Goal: Find specific page/section: Find specific page/section

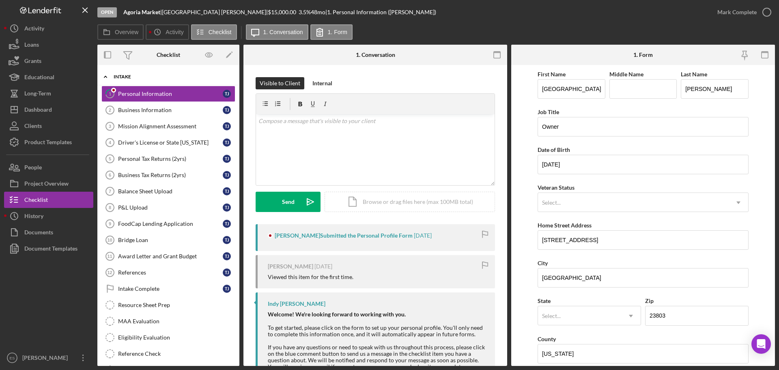
scroll to position [76, 0]
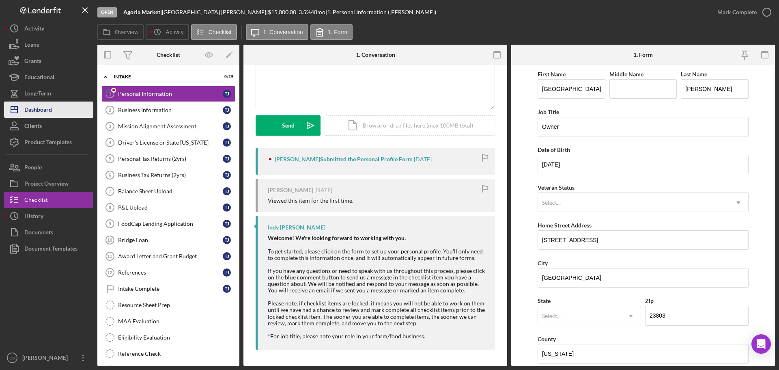
click at [44, 106] on div "Dashboard" at bounding box center [38, 110] width 28 height 18
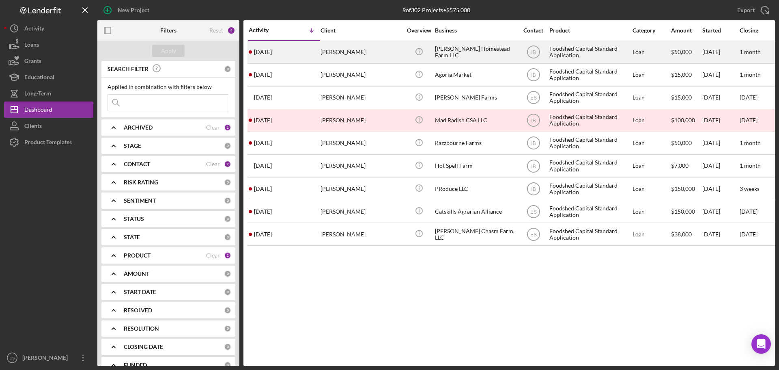
click at [489, 54] on div "[PERSON_NAME] Homestead Farm LLC" at bounding box center [475, 52] width 81 height 22
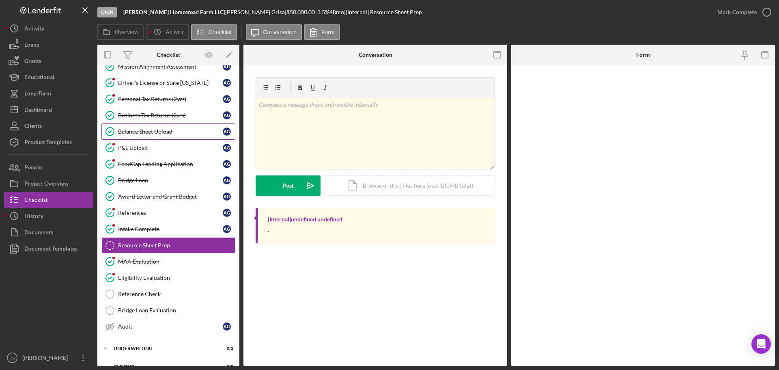
scroll to position [91, 0]
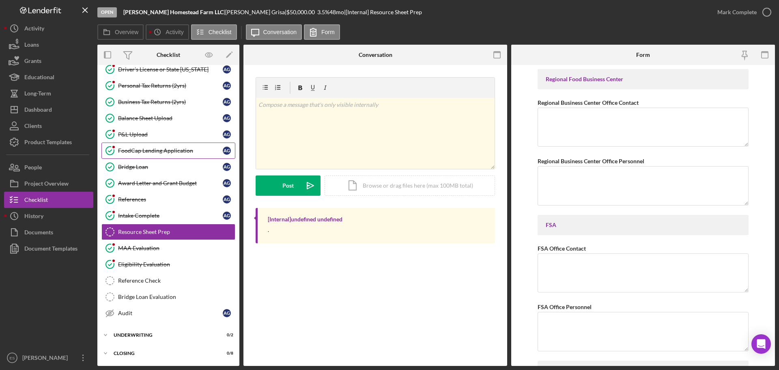
click at [157, 152] on div "FoodCap Lending Application" at bounding box center [170, 150] width 105 height 6
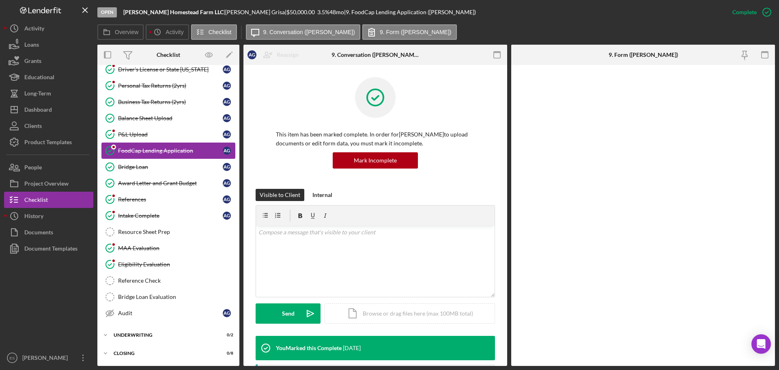
scroll to position [91, 0]
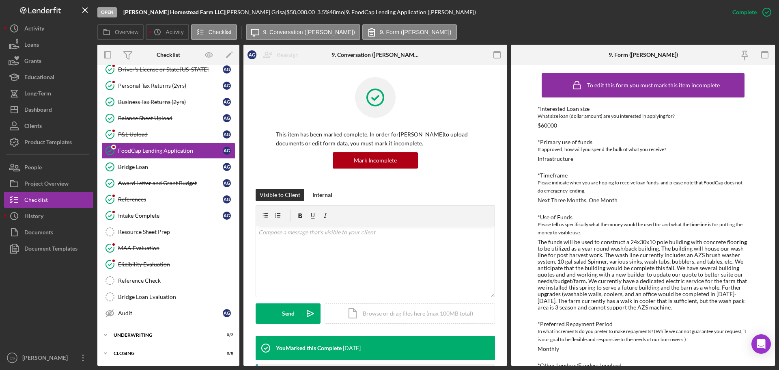
click at [742, 37] on div "Overview Icon/History Activity Checklist Icon/Message 9. Conversation ([PERSON_…" at bounding box center [436, 32] width 678 height 16
click at [44, 109] on div "Dashboard" at bounding box center [38, 110] width 28 height 18
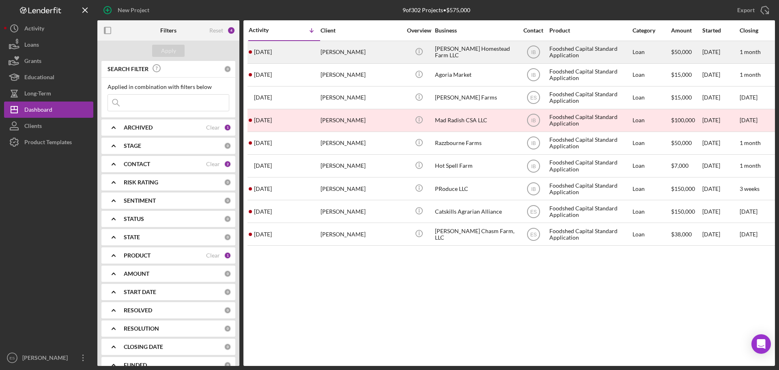
click at [385, 52] on div "[PERSON_NAME]" at bounding box center [361, 52] width 81 height 22
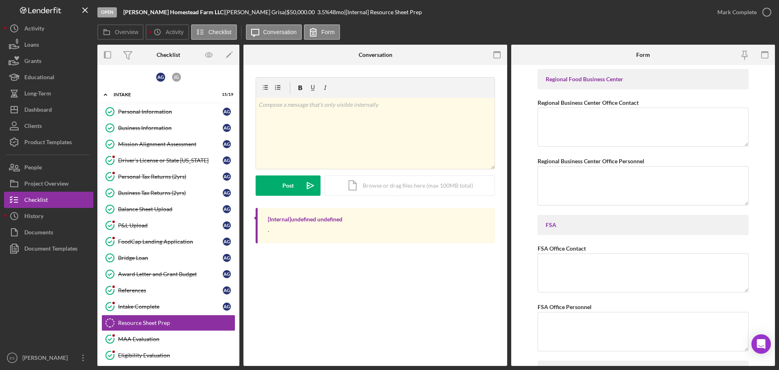
scroll to position [91, 0]
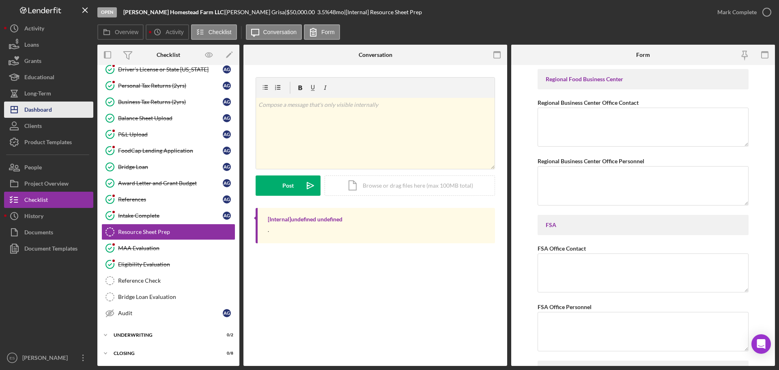
click at [61, 116] on button "Icon/Dashboard Dashboard" at bounding box center [48, 109] width 89 height 16
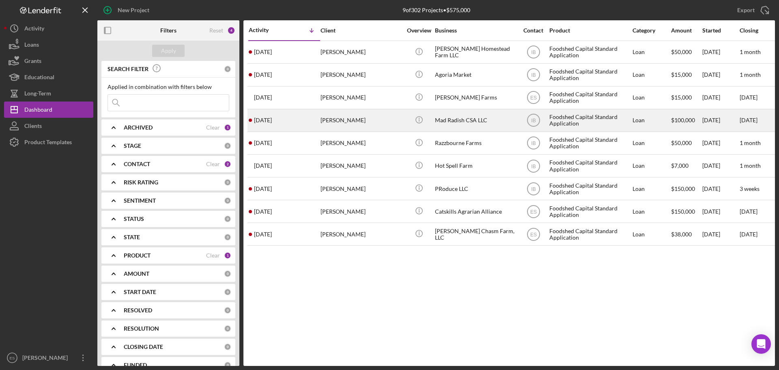
click at [497, 125] on div "Mad Radish CSA LLC" at bounding box center [475, 121] width 81 height 22
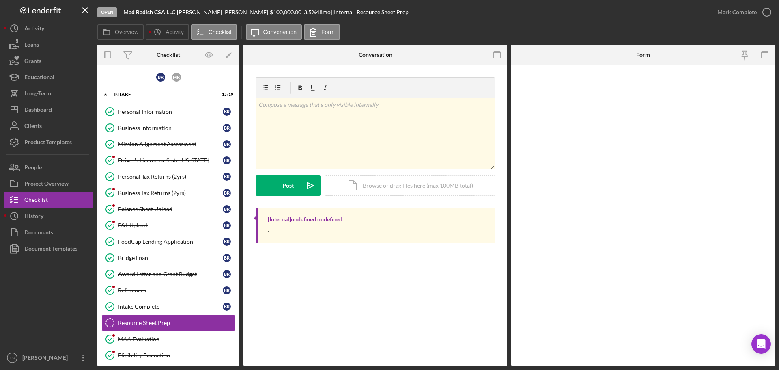
scroll to position [91, 0]
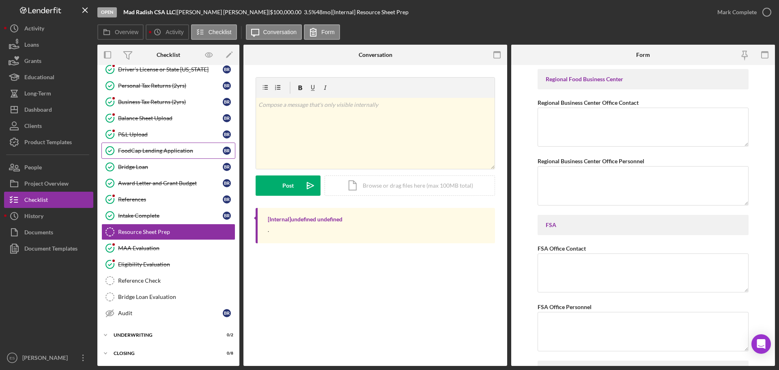
click at [165, 152] on div "FoodCap Lending Application" at bounding box center [170, 150] width 105 height 6
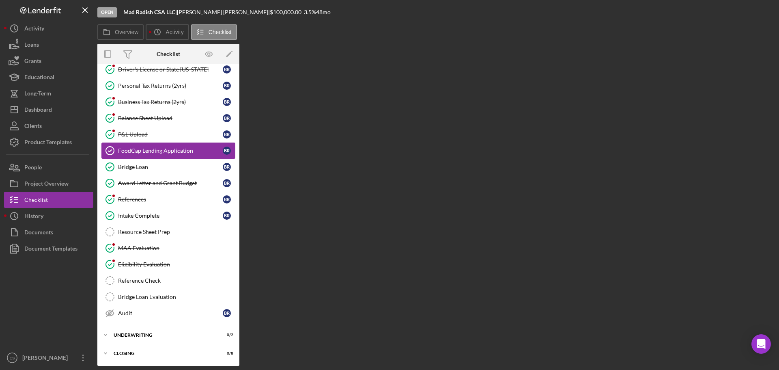
scroll to position [91, 0]
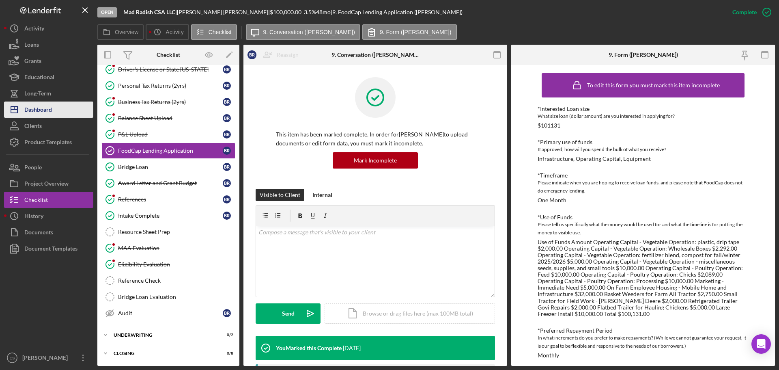
click at [43, 110] on div "Dashboard" at bounding box center [38, 110] width 28 height 18
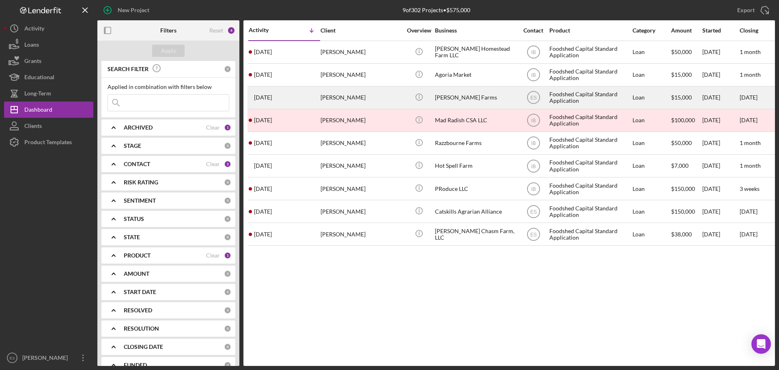
click at [433, 99] on div "Icon/Info" at bounding box center [419, 98] width 30 height 22
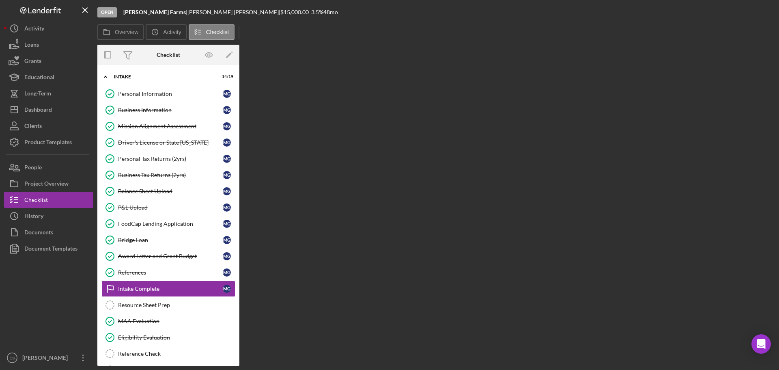
scroll to position [73, 0]
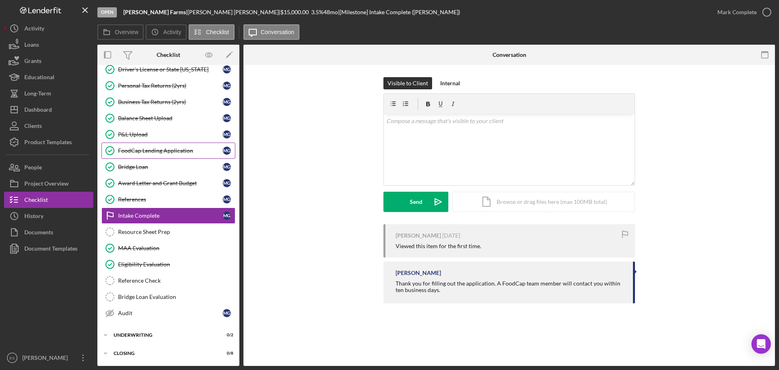
click at [176, 146] on link "FoodCap Lending Application FoodCap Lending Application M G" at bounding box center [168, 150] width 134 height 16
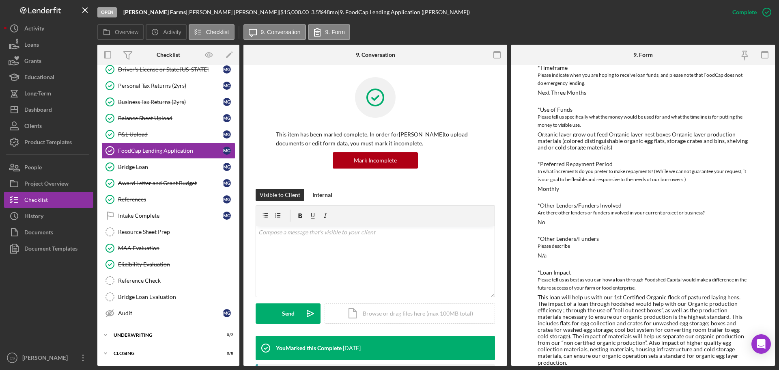
scroll to position [122, 0]
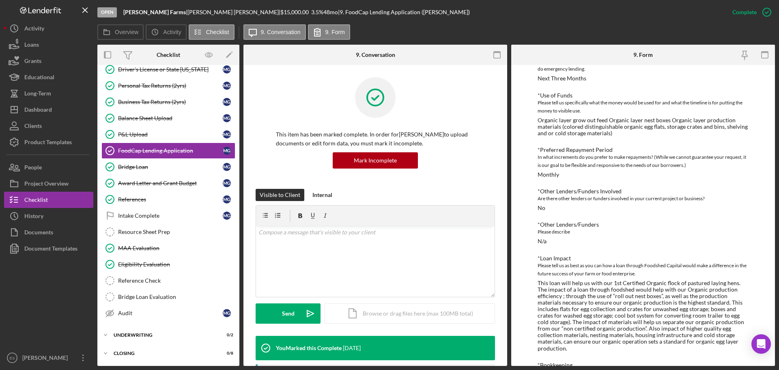
click at [51, 301] on div at bounding box center [48, 302] width 89 height 93
